Goal: Download file/media

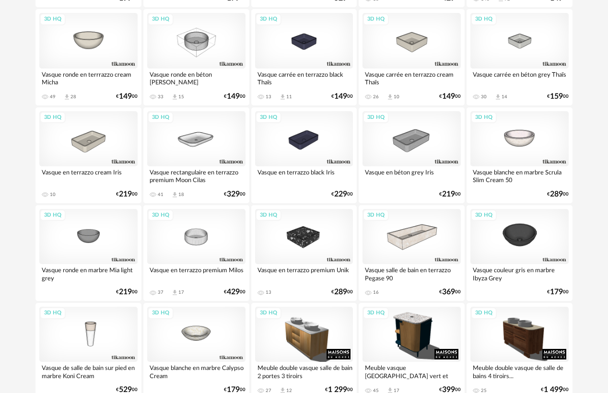
scroll to position [240, 0]
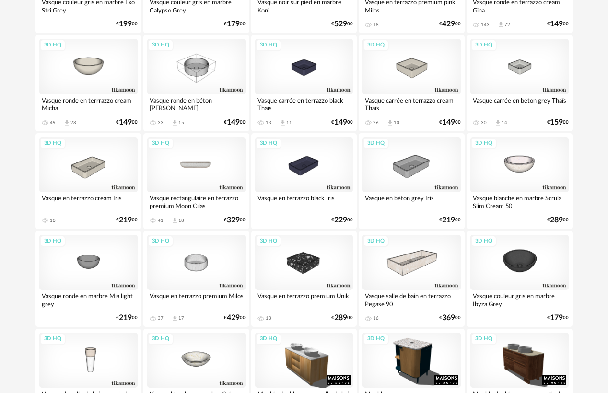
click at [203, 175] on div "3D HQ" at bounding box center [196, 164] width 98 height 55
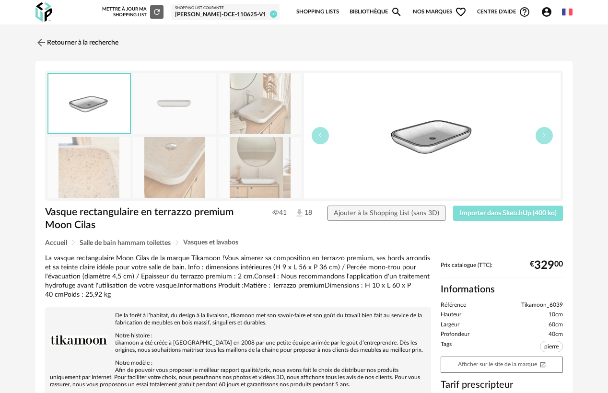
click at [498, 219] on button "Importer dans SketchUp (400 ko)" at bounding box center [508, 213] width 110 height 15
click at [69, 46] on link "Retourner à la recherche" at bounding box center [74, 42] width 83 height 21
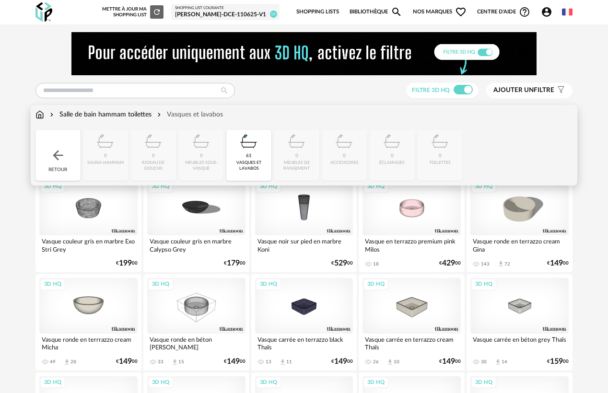
click at [102, 115] on div "Salle de bain hammam toilettes" at bounding box center [99, 115] width 103 height 10
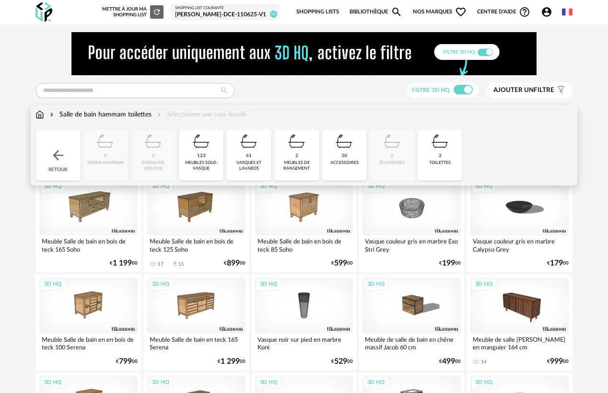
click at [74, 142] on div "Retour" at bounding box center [57, 155] width 45 height 51
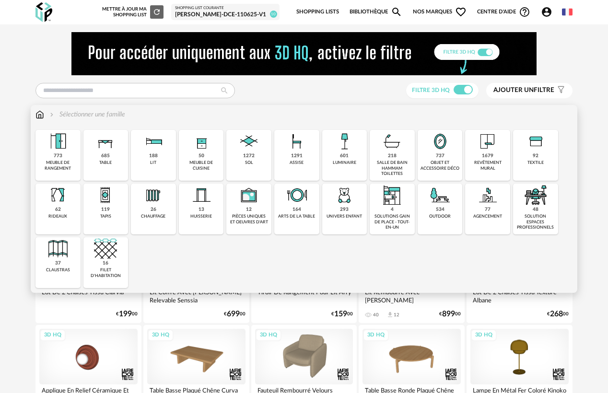
click at [250, 164] on div "sol" at bounding box center [249, 162] width 8 height 5
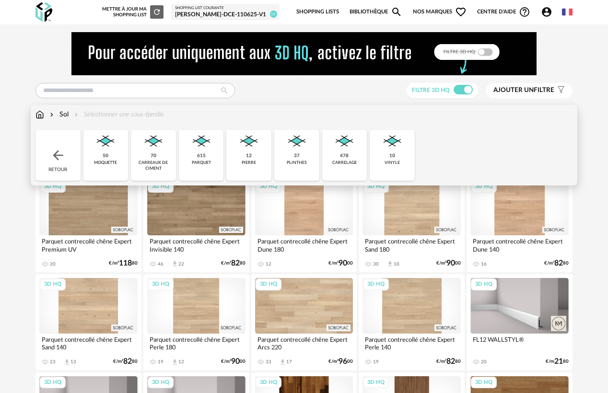
click at [338, 153] on div "478 [GEOGRAPHIC_DATA]" at bounding box center [344, 155] width 45 height 51
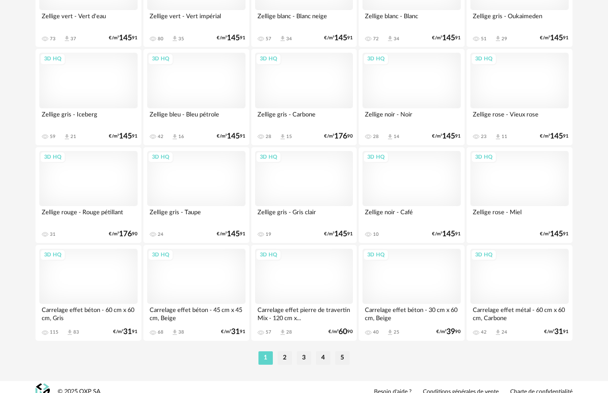
scroll to position [1800, 0]
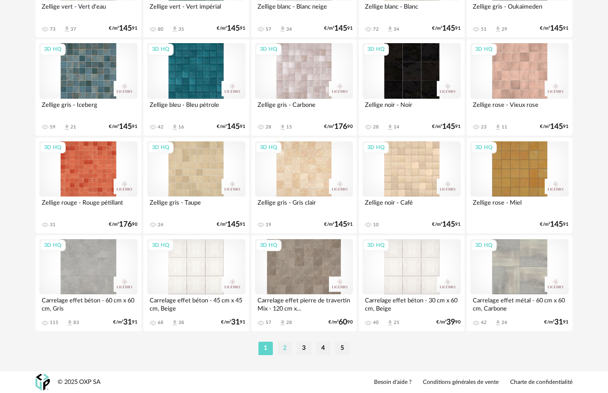
click at [288, 352] on li "2" at bounding box center [284, 348] width 14 height 13
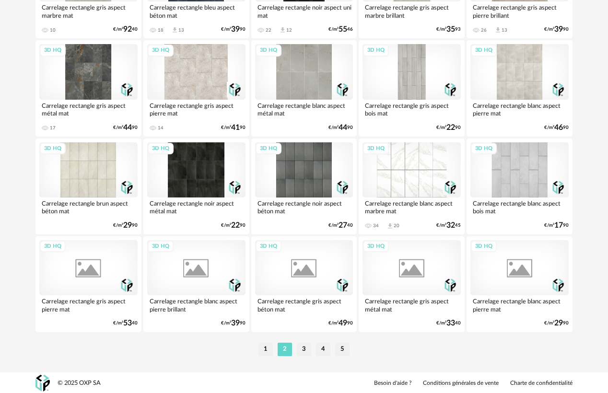
scroll to position [1800, 0]
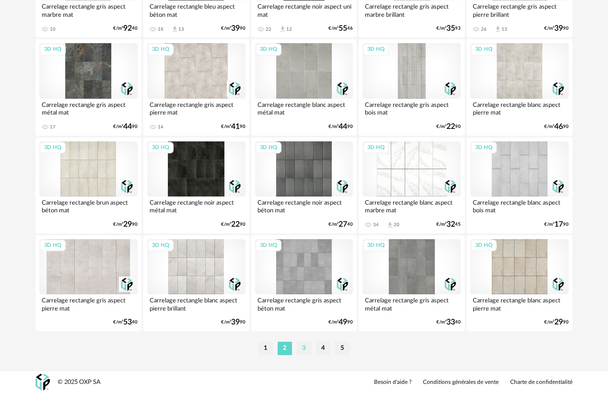
click at [307, 352] on li "3" at bounding box center [304, 348] width 14 height 13
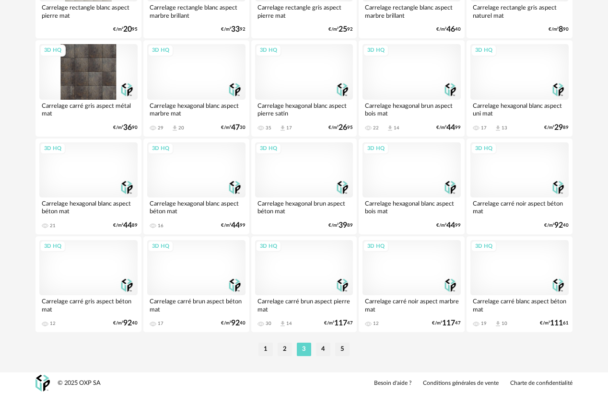
scroll to position [1800, 0]
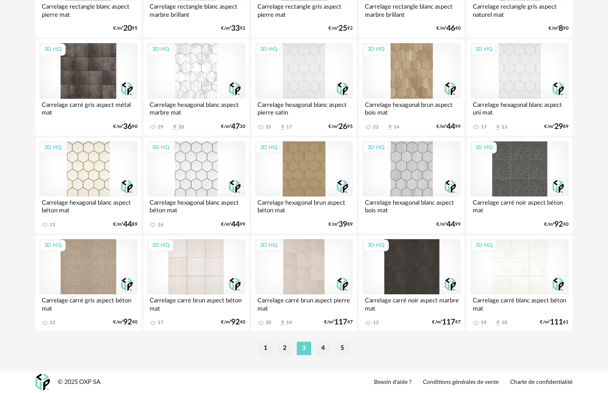
click at [318, 349] on li "4" at bounding box center [323, 348] width 14 height 13
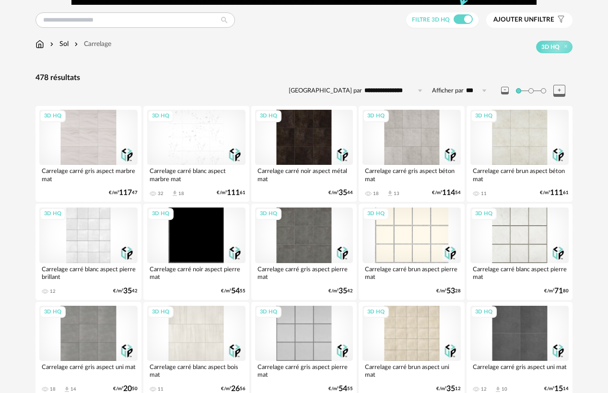
scroll to position [240, 0]
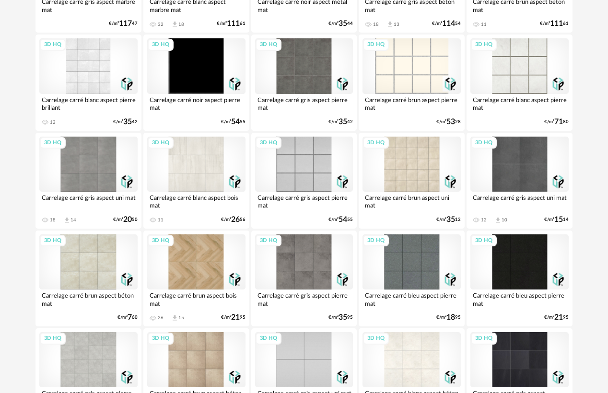
click at [404, 75] on div "3D HQ" at bounding box center [411, 65] width 98 height 55
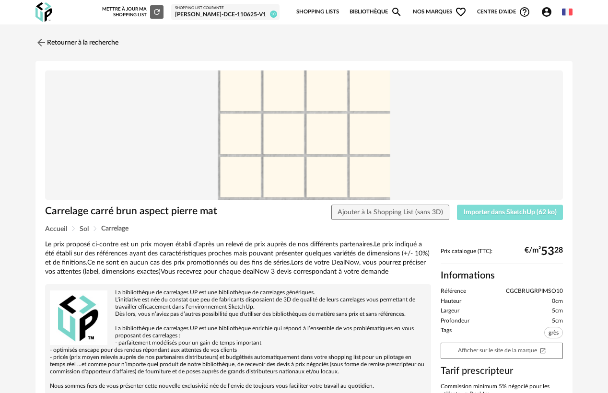
click at [475, 210] on span "Importer dans SketchUp (62 ko)" at bounding box center [509, 212] width 93 height 7
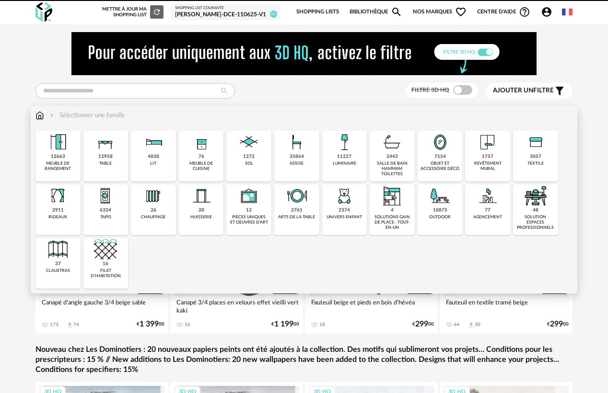
click at [389, 173] on div "salle de bain hammam toilettes" at bounding box center [391, 169] width 39 height 16
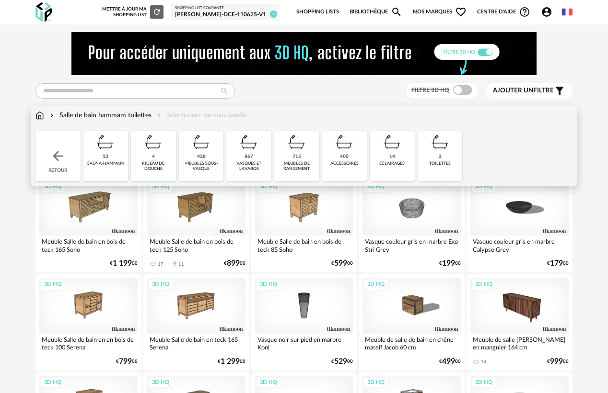
click at [254, 157] on div "867 vasques et [GEOGRAPHIC_DATA]" at bounding box center [248, 156] width 45 height 51
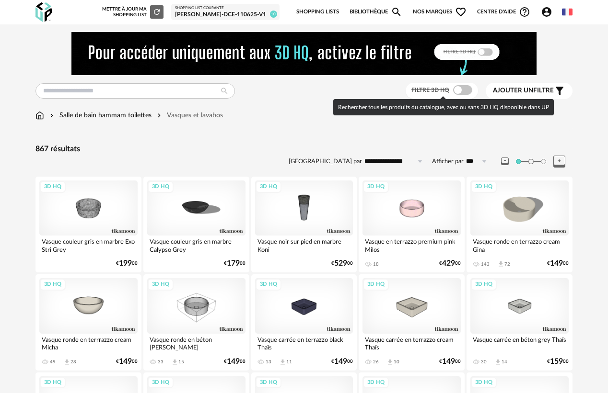
click at [457, 90] on span at bounding box center [462, 90] width 19 height 10
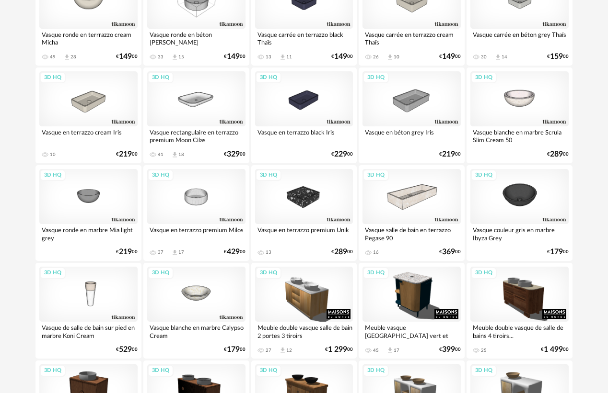
scroll to position [383, 0]
